Goal: Information Seeking & Learning: Learn about a topic

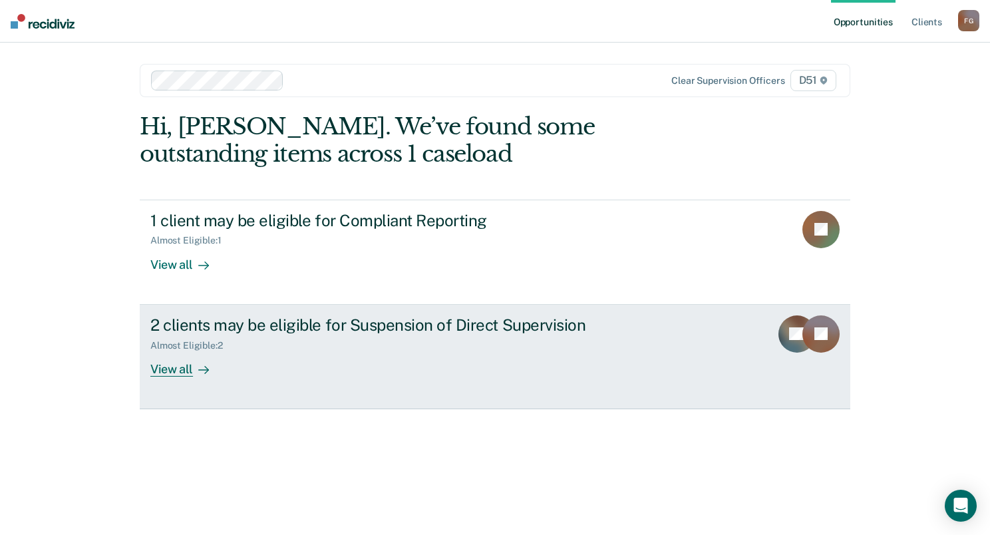
click at [174, 376] on link "2 clients may be eligible for Suspension of Direct Supervision Almost Eligible …" at bounding box center [495, 357] width 710 height 104
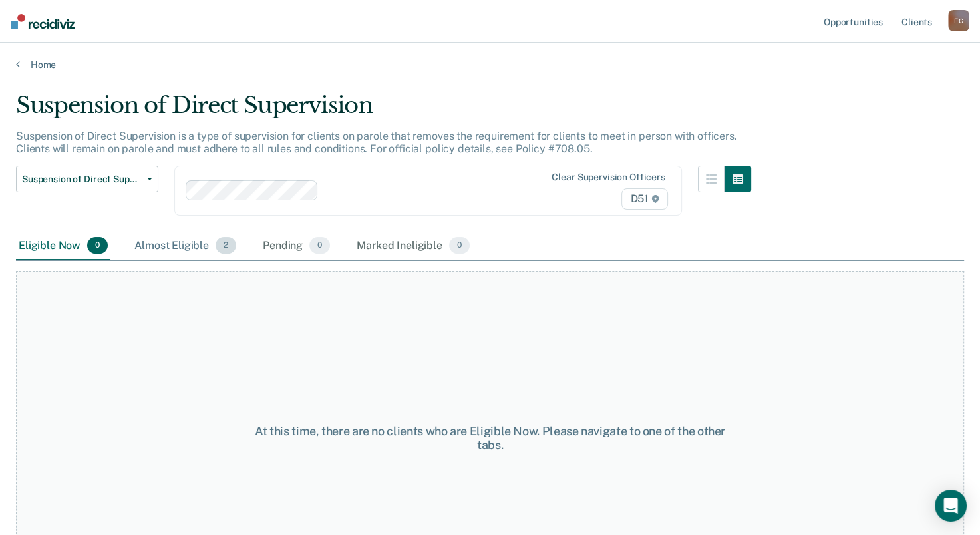
click at [184, 242] on div "Almost Eligible 2" at bounding box center [185, 245] width 107 height 29
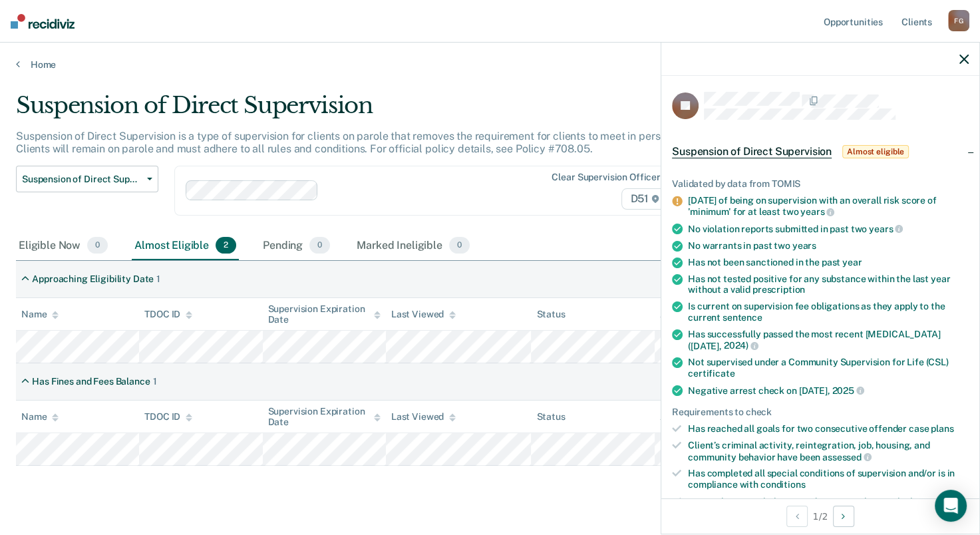
click at [599, 233] on div "Eligible Now 0 Almost Eligible 2 Pending 0 Marked Ineligible 0" at bounding box center [490, 246] width 948 height 30
click at [962, 63] on icon "button" at bounding box center [963, 59] width 9 height 9
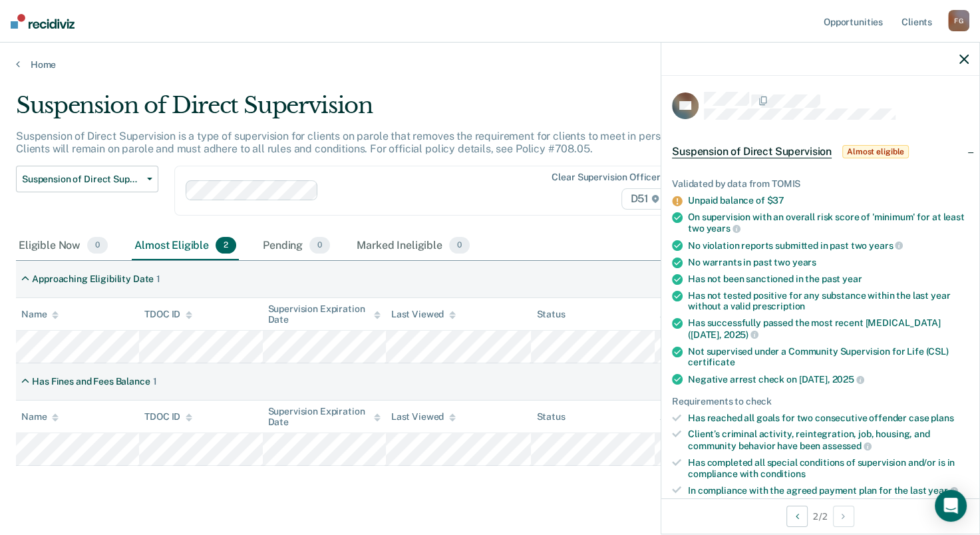
click at [899, 146] on span "Almost eligible" at bounding box center [875, 151] width 67 height 13
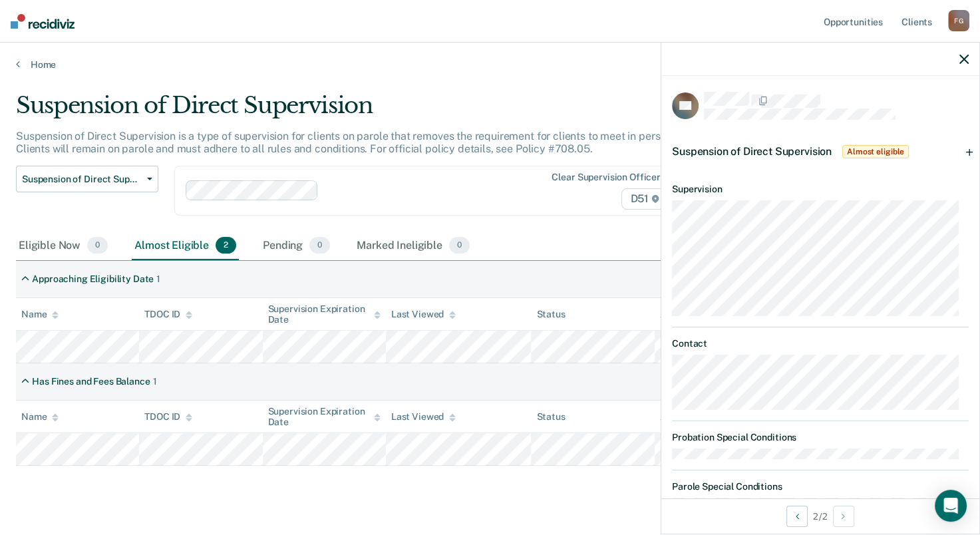
click at [539, 272] on div "Approaching Eligibility Date 1" at bounding box center [490, 279] width 948 height 37
click at [970, 59] on div at bounding box center [820, 59] width 318 height 33
click at [963, 62] on icon "button" at bounding box center [963, 59] width 9 height 9
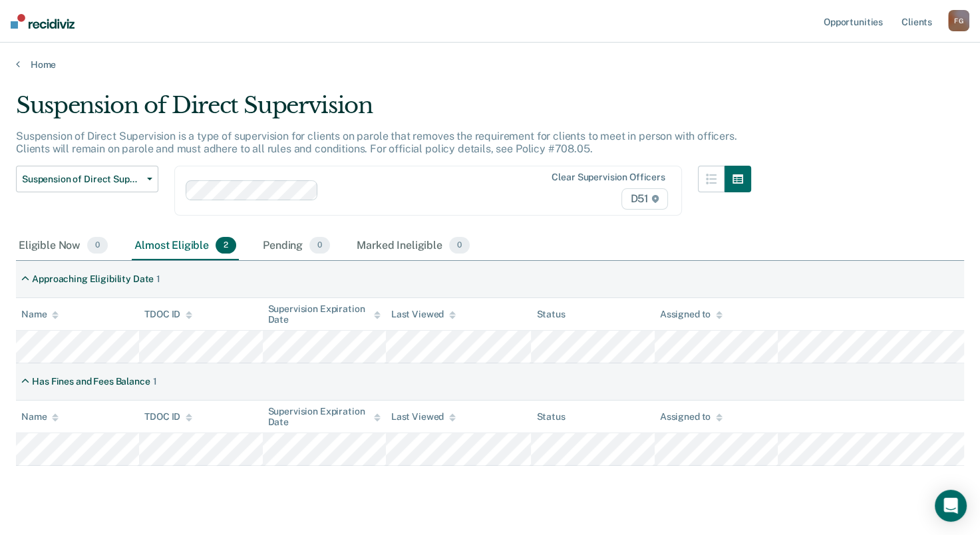
click at [963, 21] on div "F G" at bounding box center [958, 20] width 21 height 21
click at [105, 180] on span "Suspension of Direct Supervision" at bounding box center [82, 179] width 120 height 11
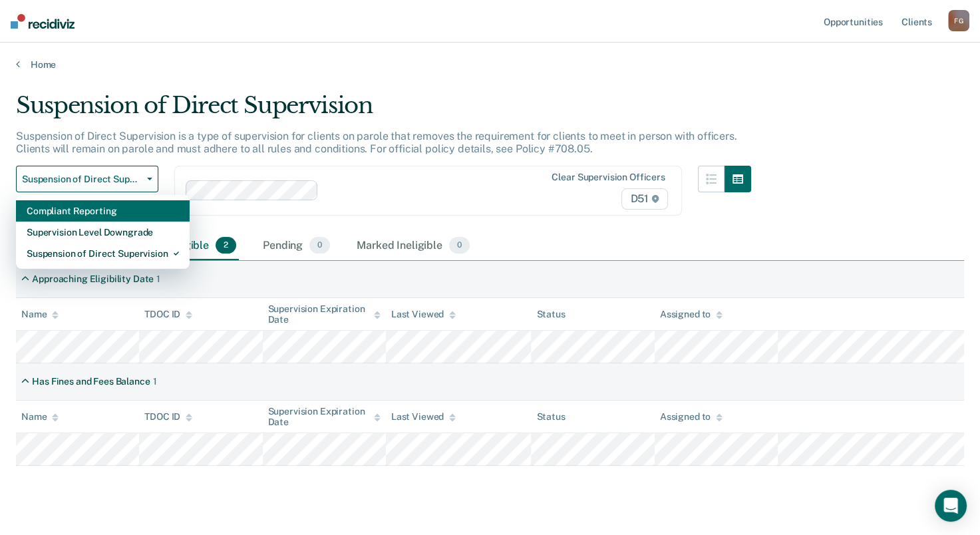
click at [94, 210] on div "Compliant Reporting" at bounding box center [103, 210] width 152 height 21
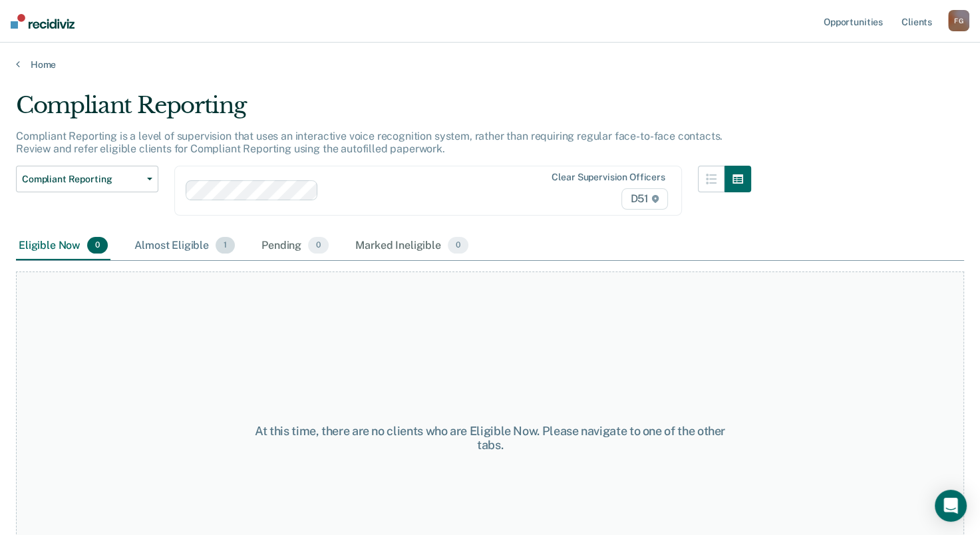
click at [231, 248] on div "Almost Eligible 1" at bounding box center [185, 245] width 106 height 29
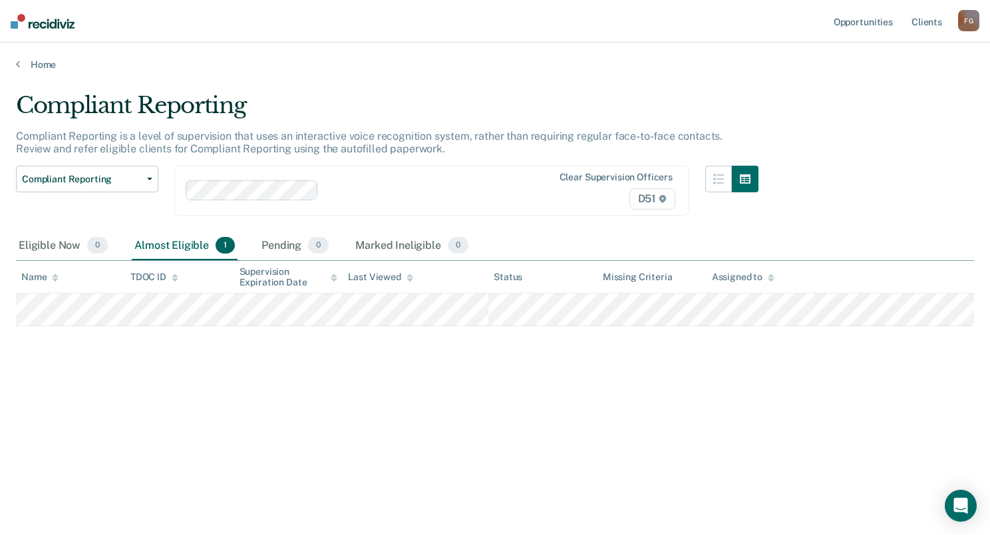
click at [969, 16] on div "F G" at bounding box center [968, 20] width 21 height 21
click at [924, 23] on link "Client s" at bounding box center [927, 21] width 36 height 43
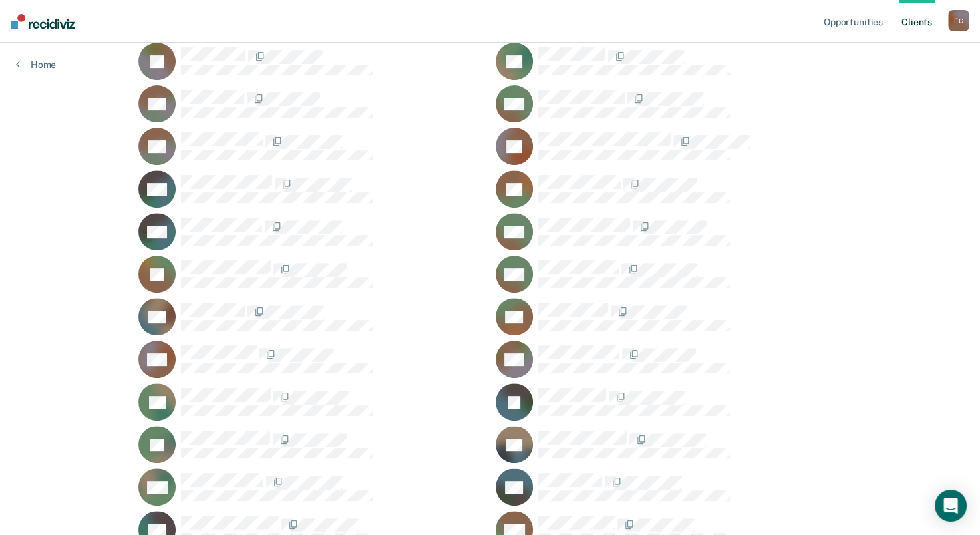
scroll to position [466, 0]
